Goal: Communication & Community: Answer question/provide support

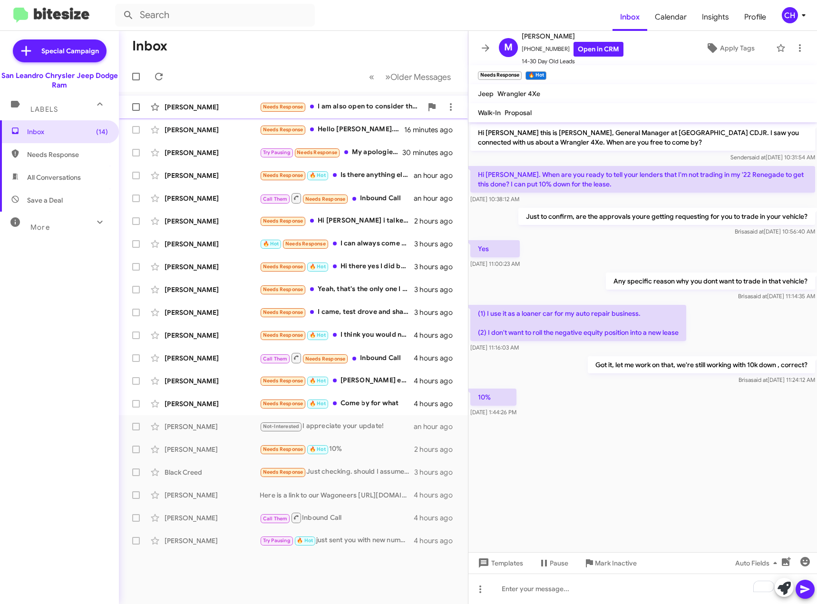
click at [344, 101] on div "Needs Response I am also open to consider the L with the 0 APR offer being adve…" at bounding box center [341, 106] width 163 height 11
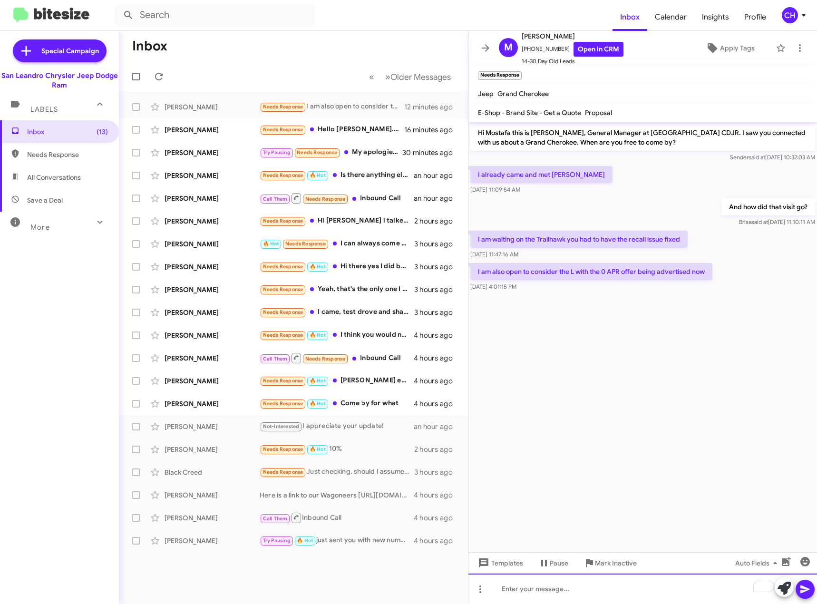
click at [548, 589] on div "To enrich screen reader interactions, please activate Accessibility in Grammarl…" at bounding box center [642, 588] width 348 height 30
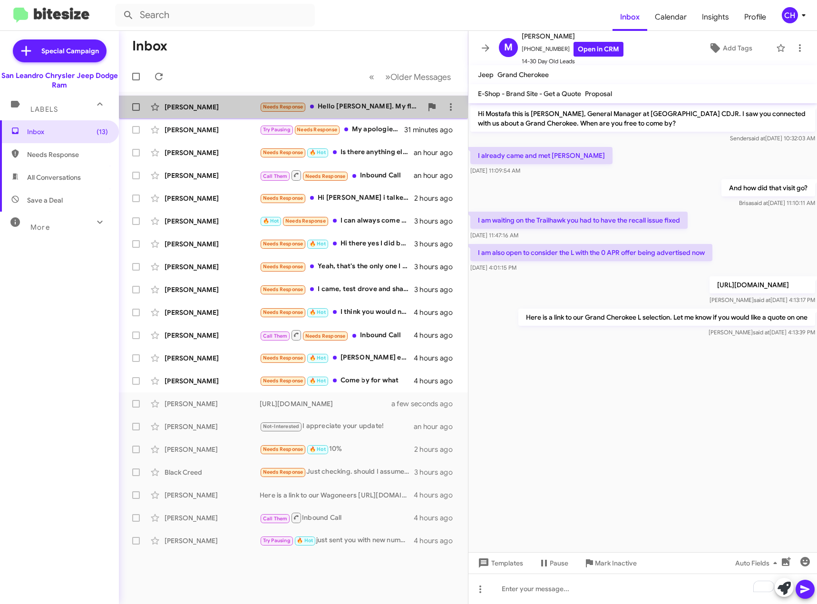
click at [343, 105] on div "Needs Response Hello [PERSON_NAME]. My flights about to take off. Plz email to …" at bounding box center [341, 106] width 163 height 11
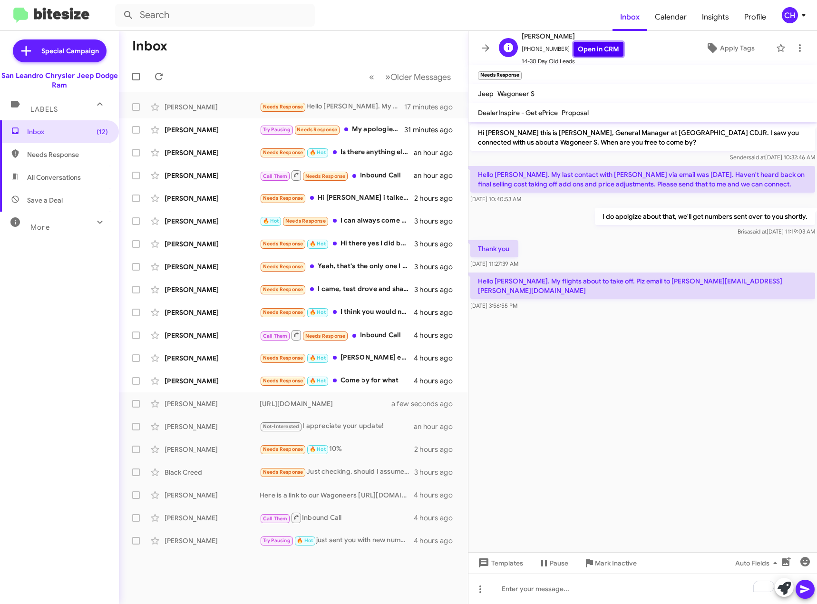
click at [583, 49] on link "Open in CRM" at bounding box center [598, 49] width 50 height 15
click at [375, 126] on div "Try Pausing Needs Response My apologies/ my husband wants to wait until the beg…" at bounding box center [341, 129] width 163 height 11
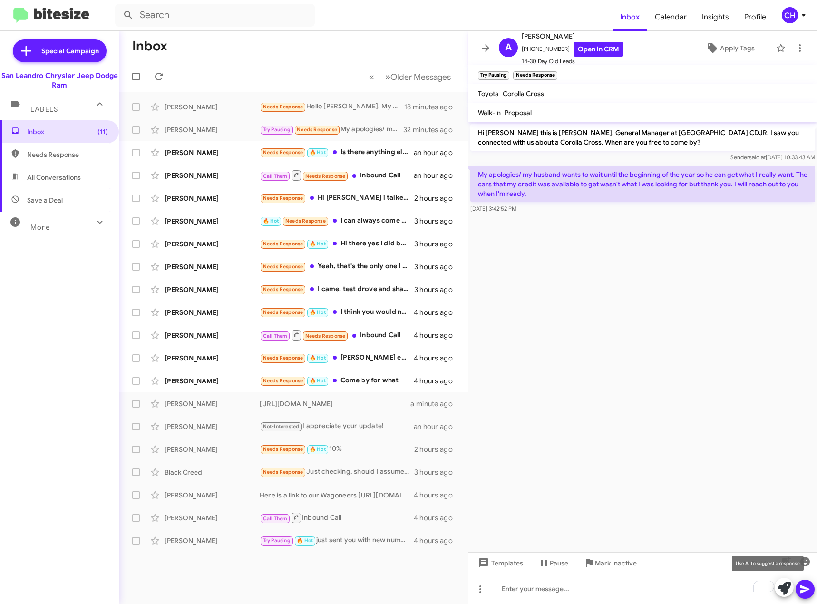
click at [784, 588] on icon at bounding box center [783, 587] width 13 height 13
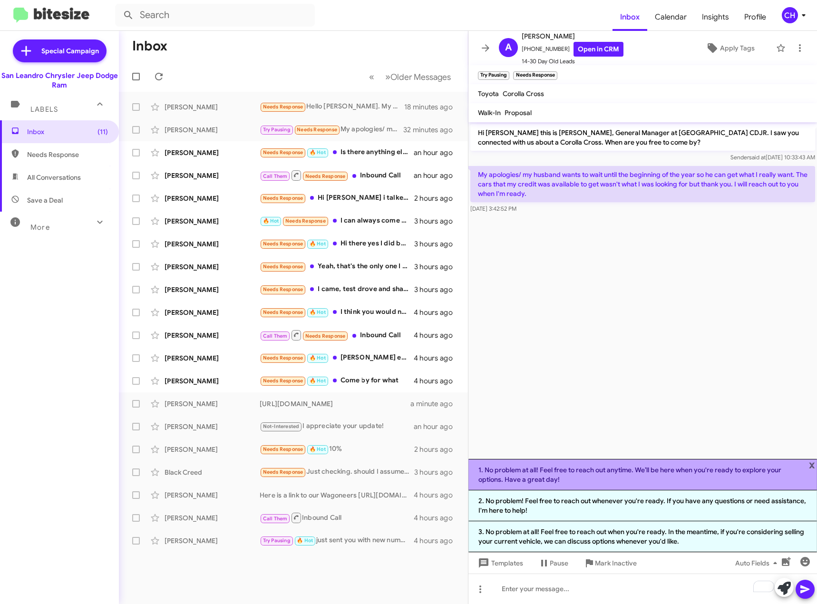
click at [613, 473] on li "1. No problem at all! Feel free to reach out anytime. We’ll be here when you're…" at bounding box center [642, 474] width 348 height 31
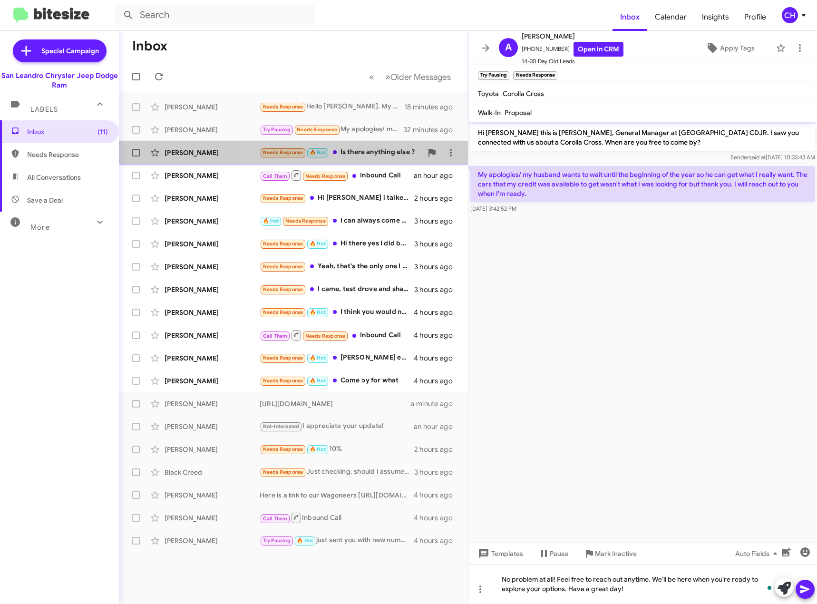
click at [378, 151] on div "Needs Response 🔥 Hot Is there anything else ?" at bounding box center [341, 152] width 163 height 11
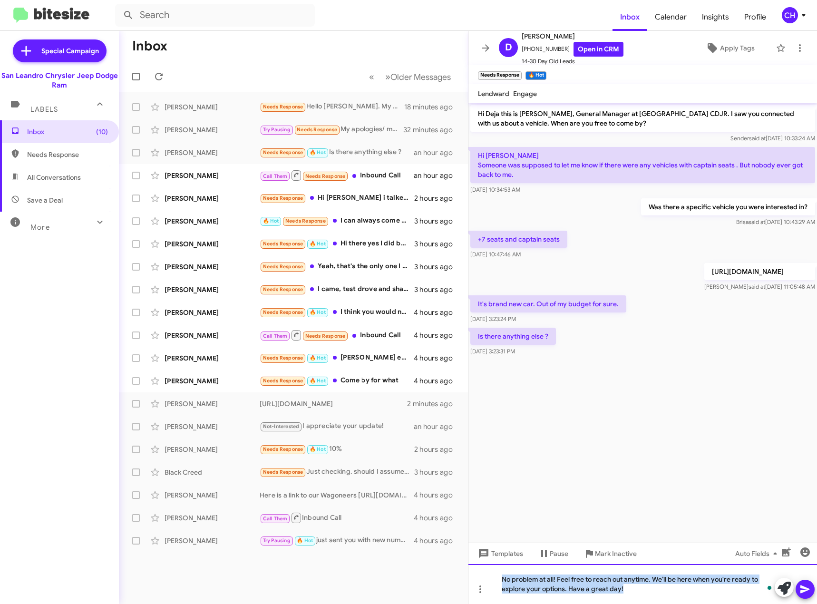
drag, startPoint x: 664, startPoint y: 588, endPoint x: 332, endPoint y: 552, distance: 333.8
click at [332, 552] on div "Inbox « Previous » Next Older Messages [PERSON_NAME] Needs Response Hello [PERS…" at bounding box center [468, 317] width 698 height 573
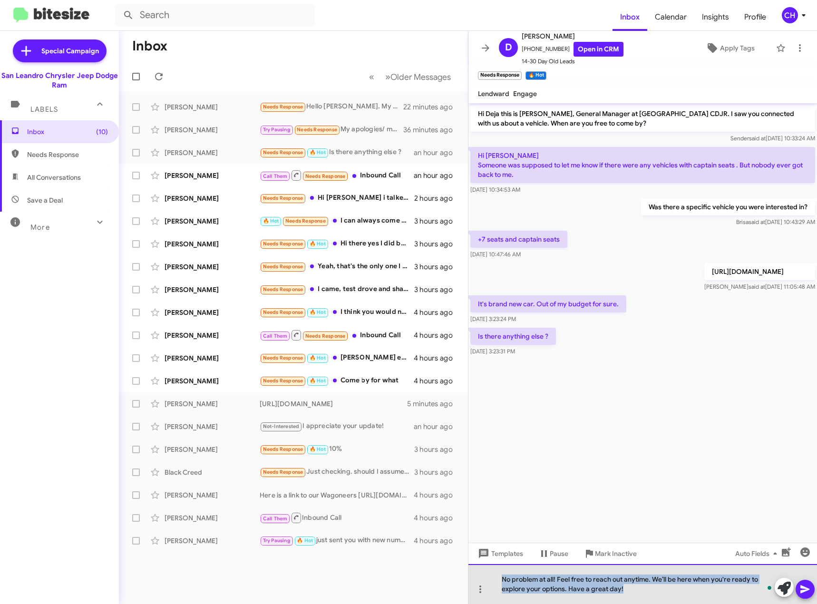
click at [635, 587] on div "No problem at all! Feel free to reach out anytime. We’ll be here when you're re…" at bounding box center [642, 584] width 348 height 40
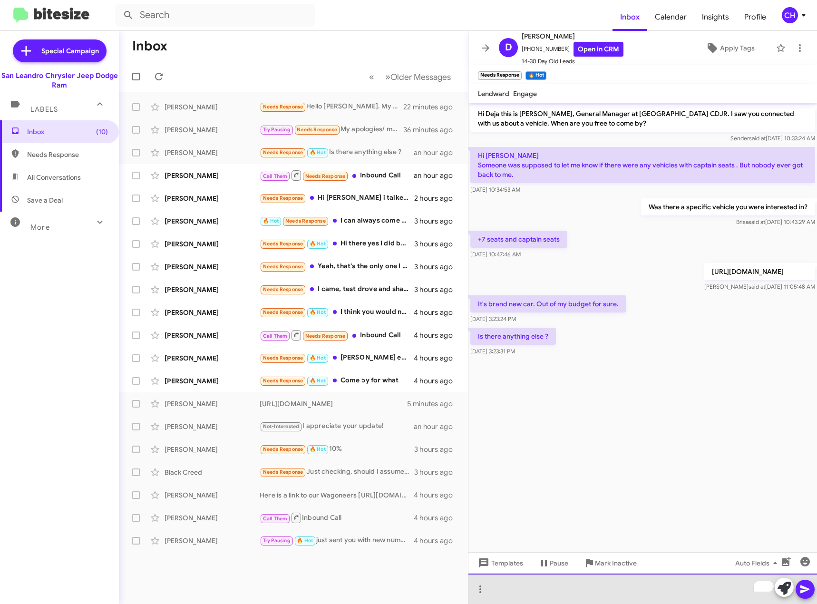
click at [543, 584] on div "To enrich screen reader interactions, please activate Accessibility in Grammarl…" at bounding box center [642, 588] width 348 height 30
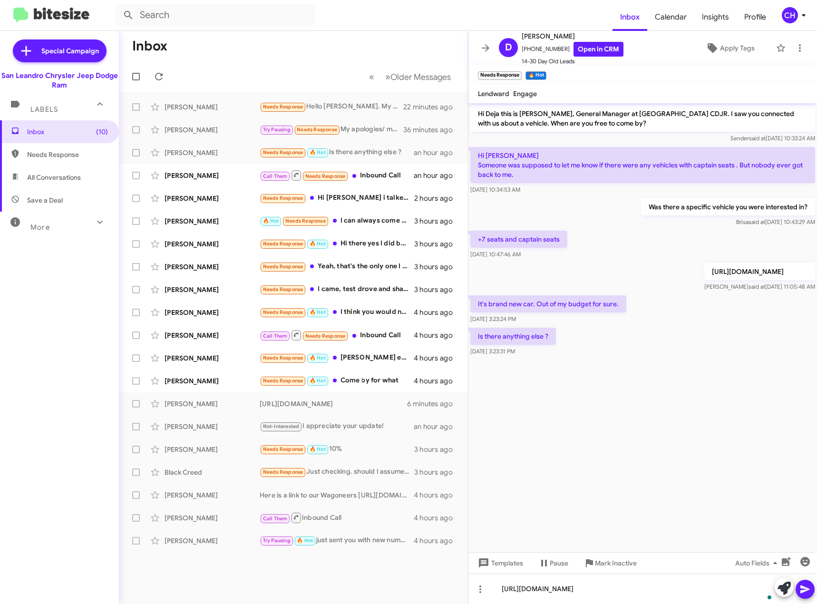
click at [800, 592] on icon at bounding box center [804, 588] width 11 height 11
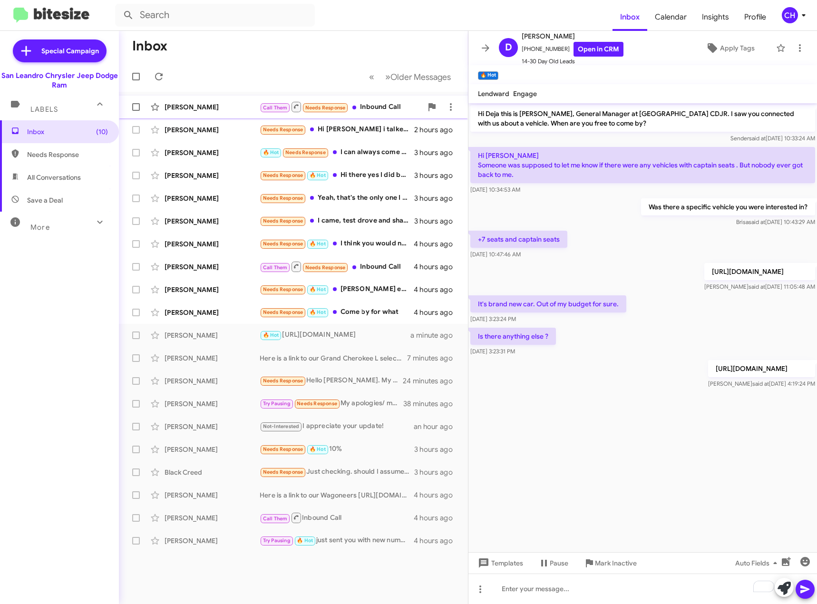
click at [379, 112] on div "Call Them Needs Response Inbound Call" at bounding box center [341, 107] width 163 height 12
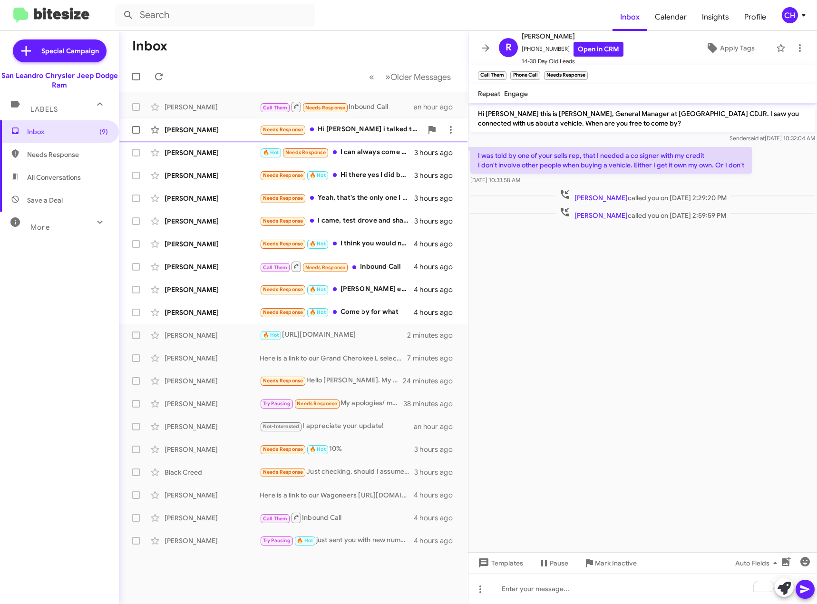
click at [327, 126] on div "Needs Response Hi [PERSON_NAME] i talked to [PERSON_NAME] already and right now…" at bounding box center [341, 129] width 163 height 11
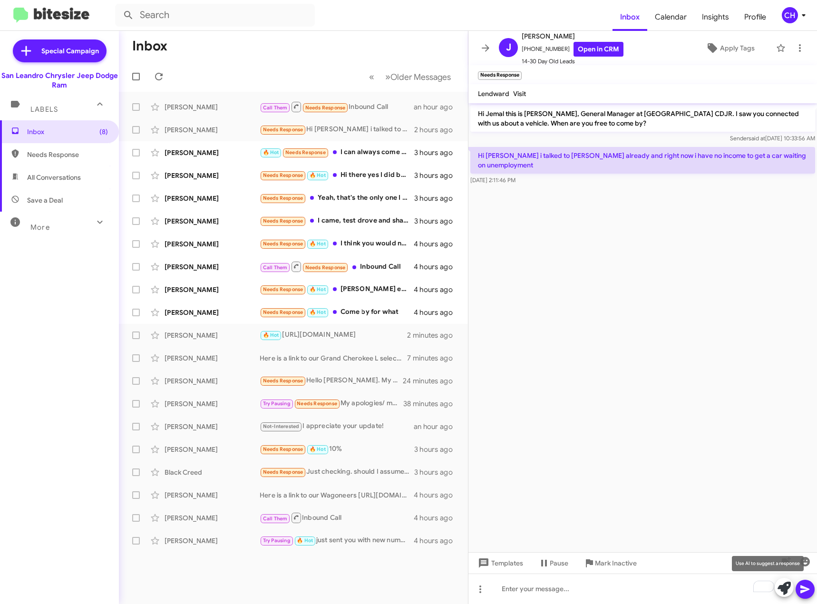
click at [785, 585] on icon at bounding box center [783, 587] width 13 height 13
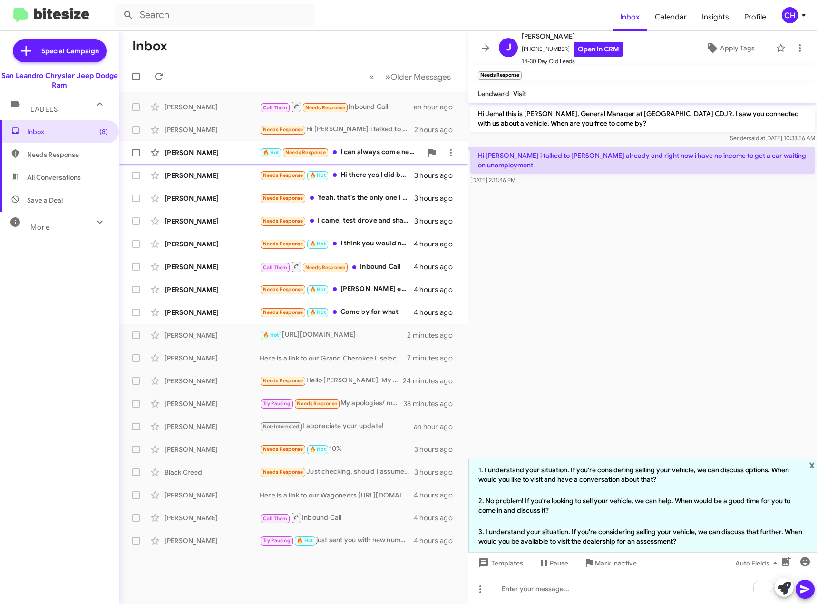
click at [387, 158] on div "[PERSON_NAME] 🔥 Hot Needs Response I can always come next week 3 hours ago" at bounding box center [293, 152] width 334 height 19
